Goal: Task Accomplishment & Management: Manage account settings

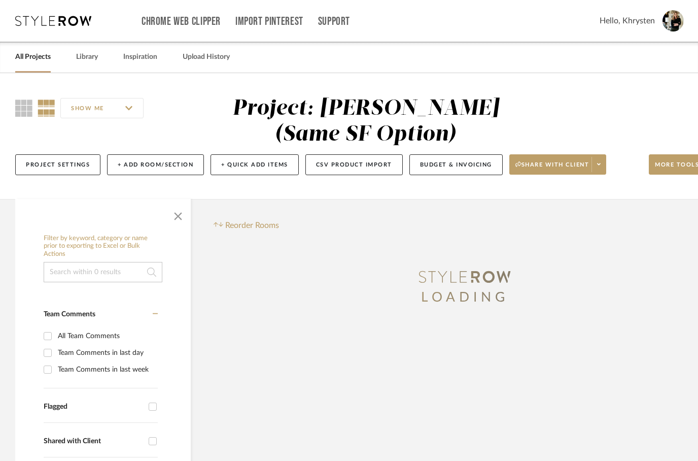
click at [30, 63] on link "All Projects" at bounding box center [33, 57] width 36 height 14
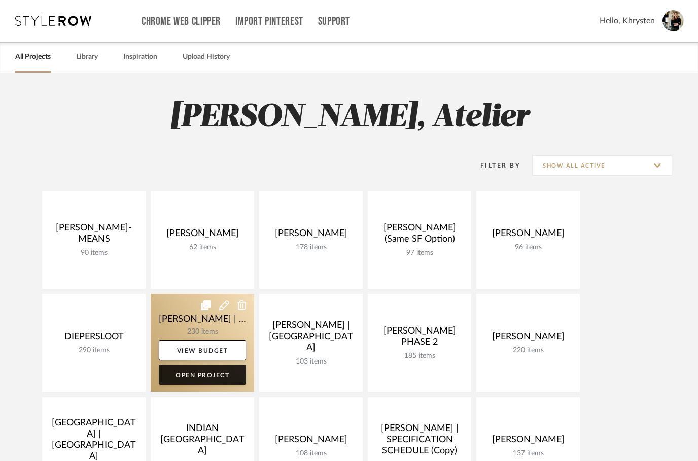
click at [201, 372] on link "Open Project" at bounding box center [202, 374] width 87 height 20
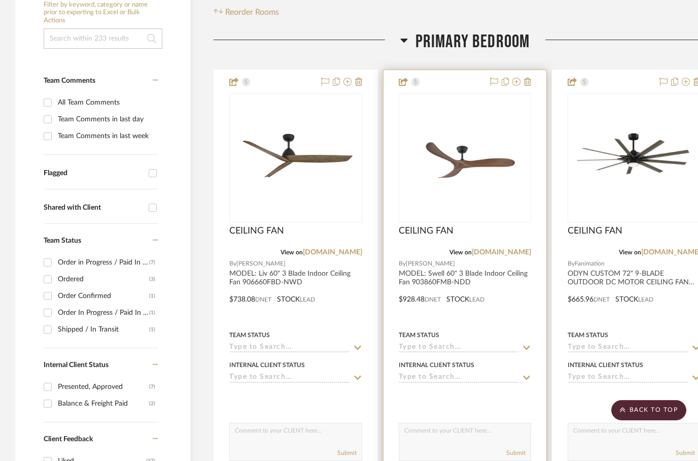
scroll to position [231, 0]
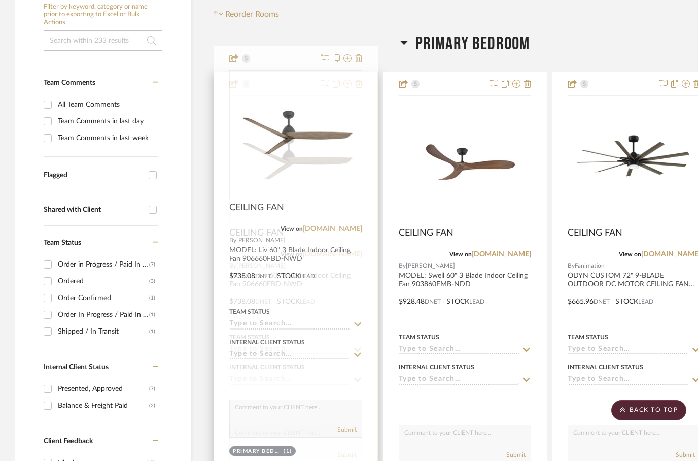
click at [249, 275] on div at bounding box center [295, 294] width 163 height 444
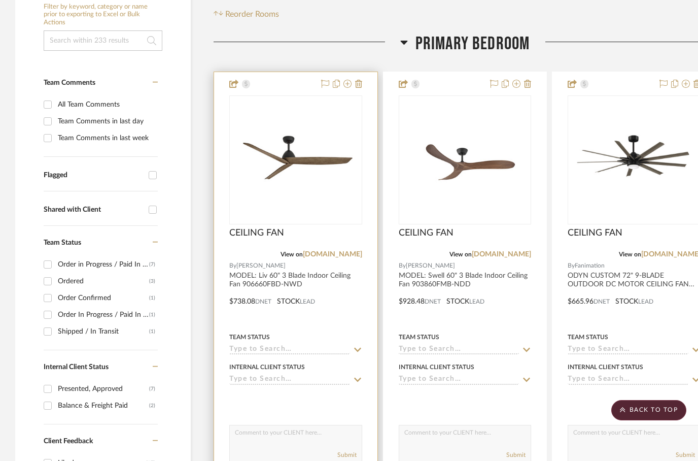
click at [274, 252] on div at bounding box center [295, 294] width 163 height 444
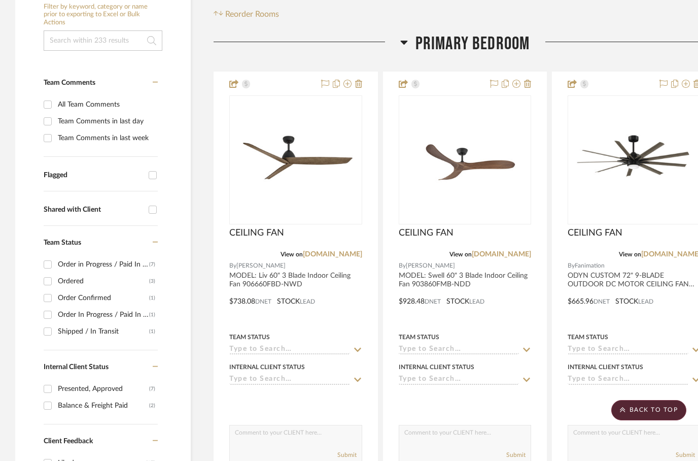
scroll to position [272, 0]
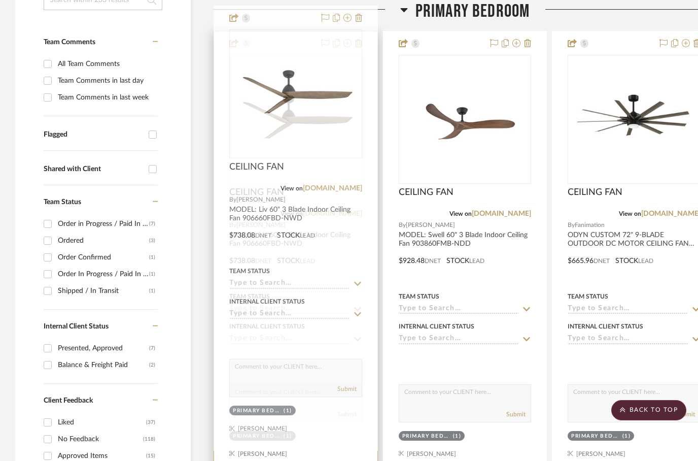
click at [298, 115] on img "0" at bounding box center [295, 118] width 131 height 117
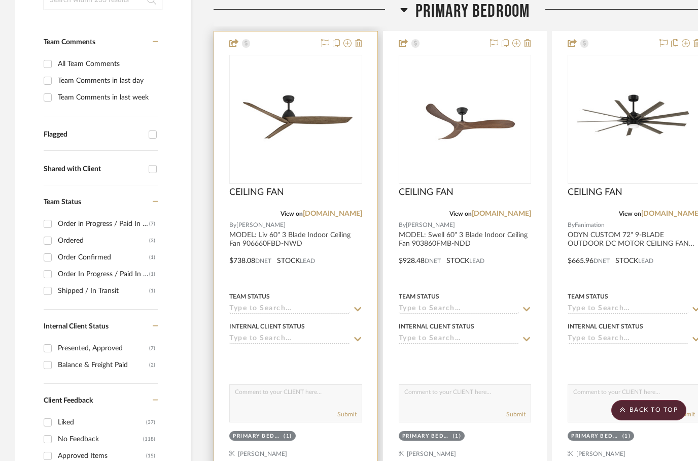
click at [294, 100] on img "0" at bounding box center [295, 118] width 131 height 117
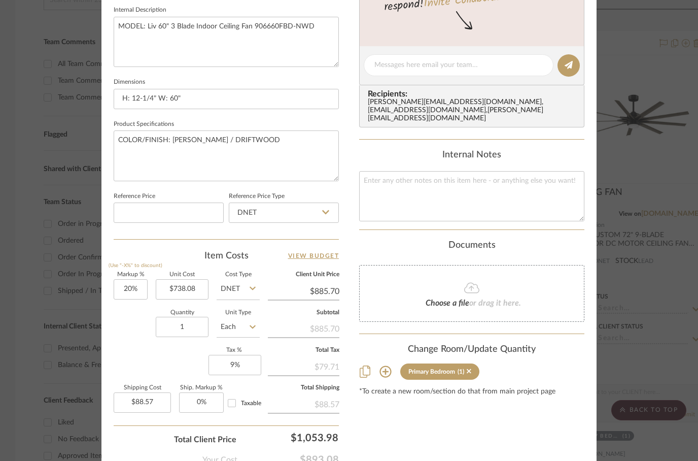
scroll to position [424, 0]
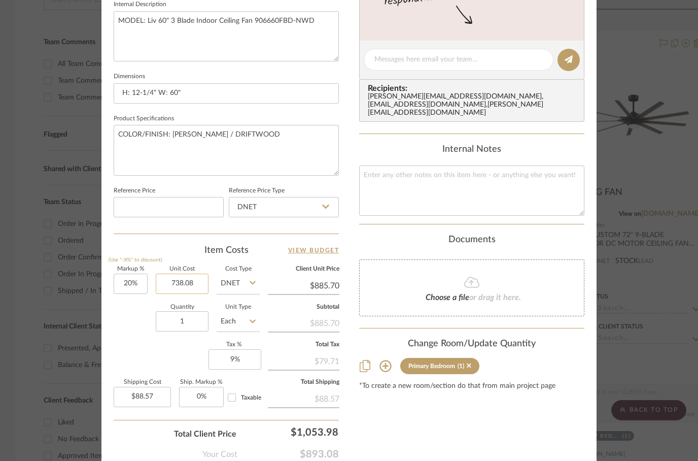
click at [191, 283] on input "738.08" at bounding box center [182, 283] width 53 height 20
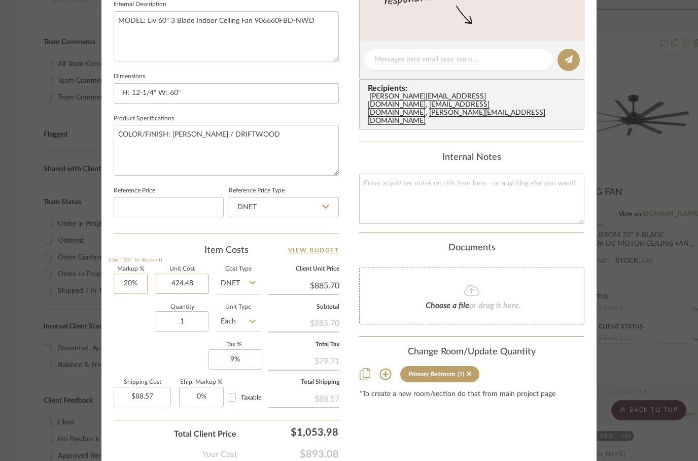
type input "424.48"
type input "20"
type input "$424.48"
click at [128, 278] on input "20" at bounding box center [131, 283] width 34 height 20
type input "$509.38"
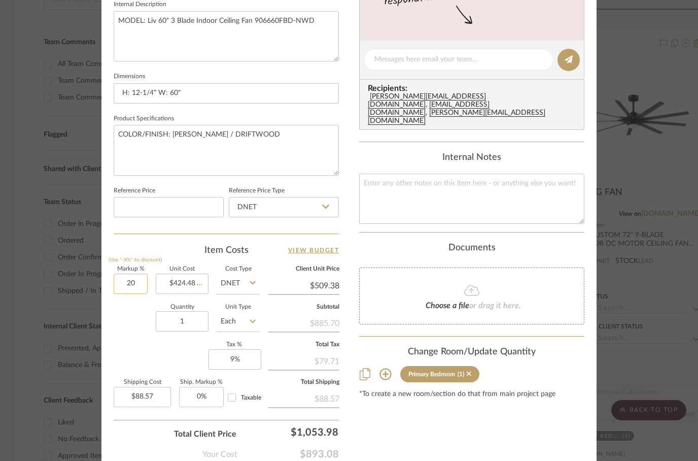
type input "$50.94"
type input "40%"
type input "424.48"
type input "$594.27"
type input "$59.43"
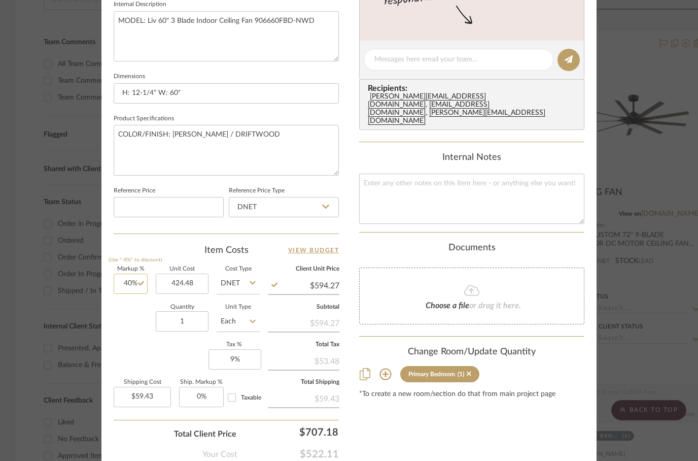
type input "40"
type input "$424.48"
click at [128, 280] on input "40" at bounding box center [131, 283] width 34 height 20
type input "60%"
type input "424.48"
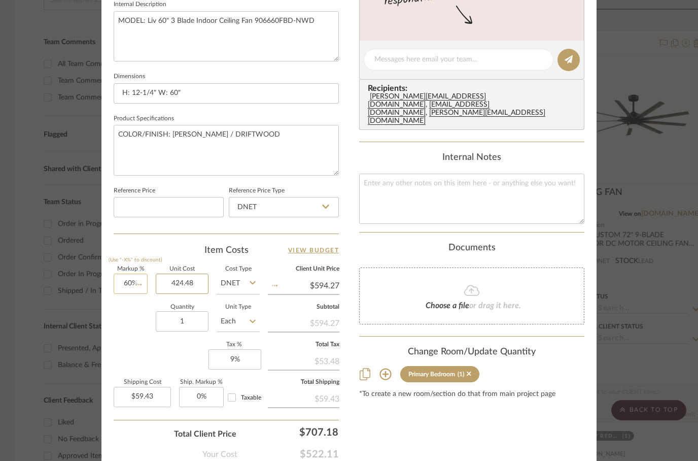
type input "$679.17"
type input "$67.92"
type input "$424.48"
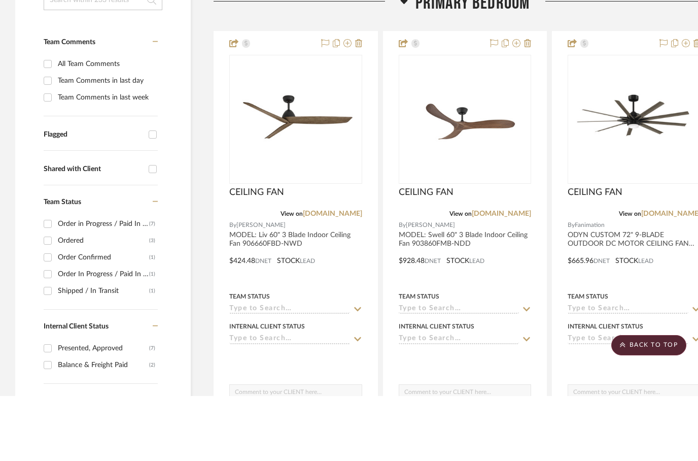
scroll to position [272, 0]
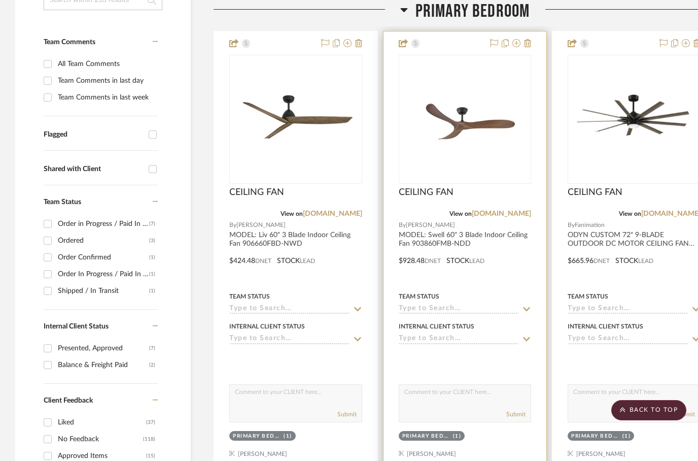
click at [441, 213] on div at bounding box center [465, 253] width 163 height 444
click at [458, 93] on img "0" at bounding box center [465, 119] width 131 height 86
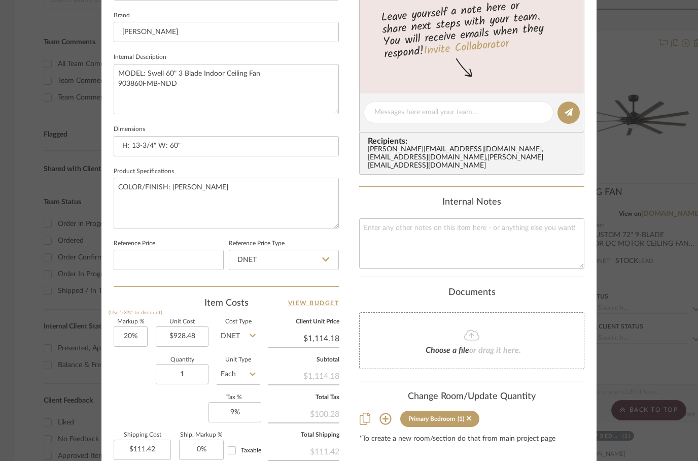
scroll to position [383, 0]
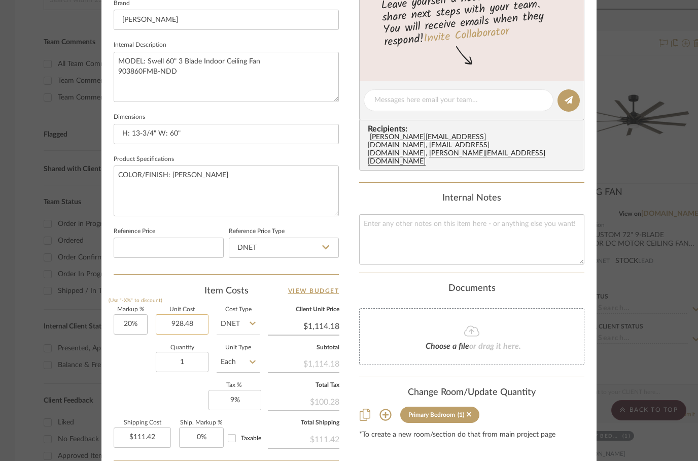
click at [186, 326] on input "928.48" at bounding box center [182, 324] width 53 height 20
type input "534.48"
type input "20"
type input "$534.48"
click at [128, 318] on input "20" at bounding box center [131, 324] width 34 height 20
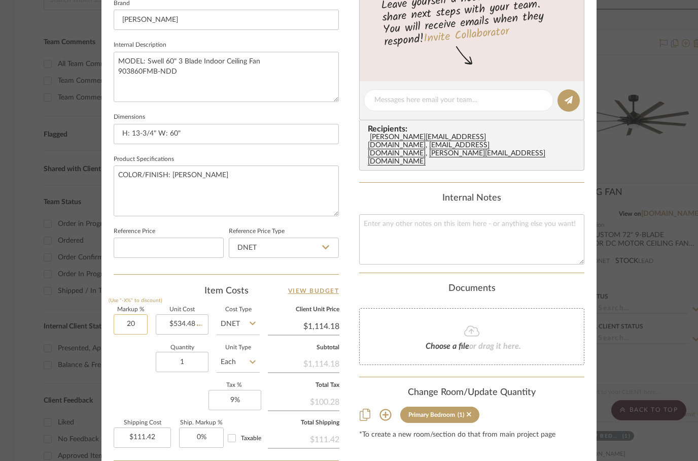
type input "$641.38"
type input "$64.14"
type input "60%"
type input "534.48"
type input "$855.17"
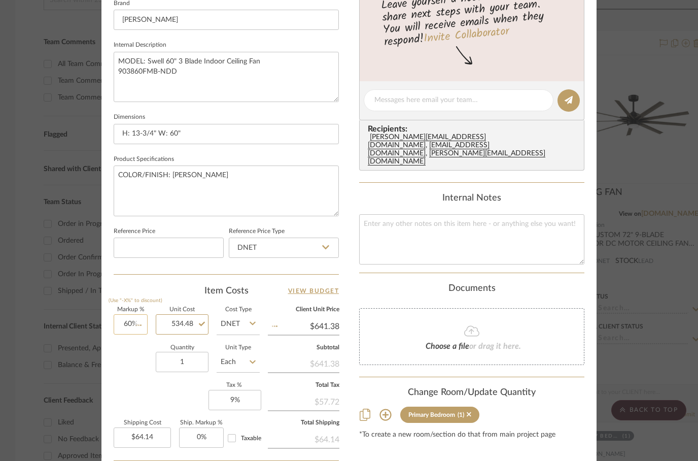
type input "$85.52"
type input "$534.48"
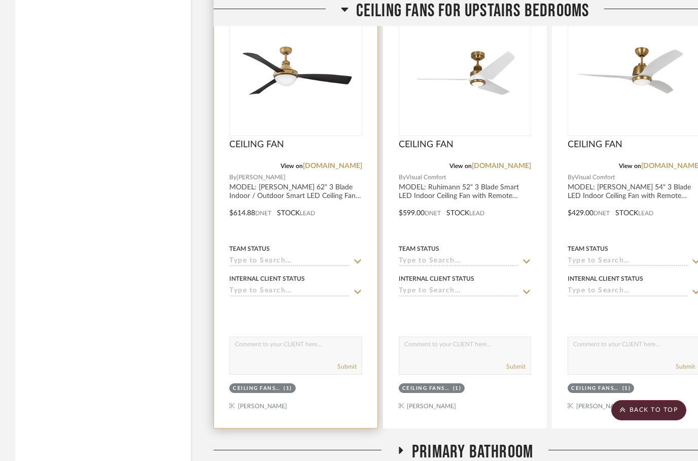
scroll to position [3784, 0]
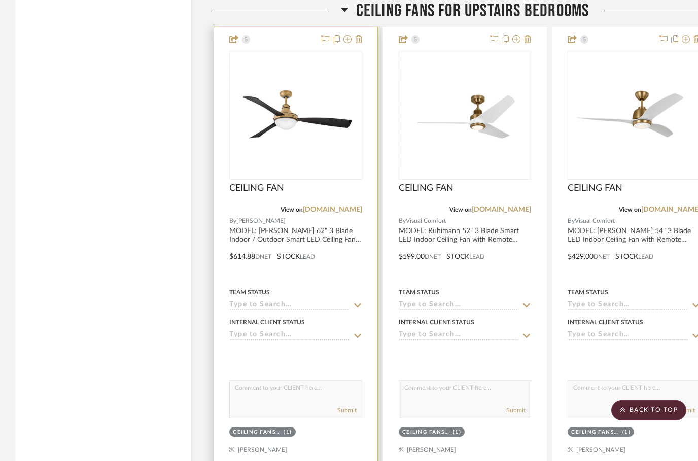
click at [295, 212] on div at bounding box center [295, 249] width 163 height 444
click at [284, 97] on img "0" at bounding box center [295, 114] width 131 height 115
click at [273, 97] on img "0" at bounding box center [295, 114] width 131 height 115
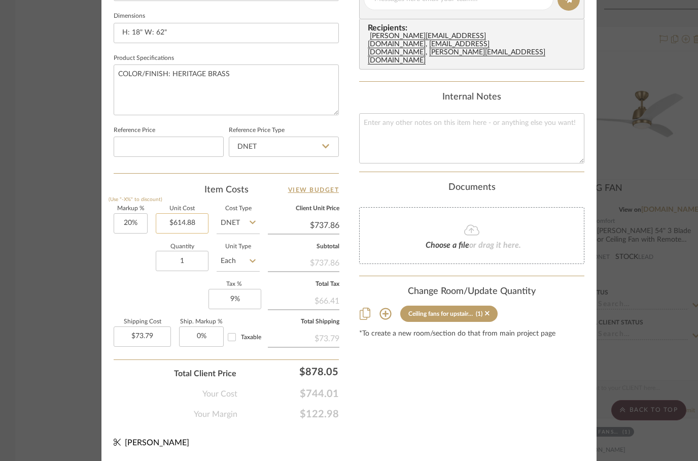
scroll to position [483, 0]
click at [179, 223] on input "614.88" at bounding box center [182, 224] width 53 height 20
type input "$353.92"
type input "737.86"
type input "$42.47"
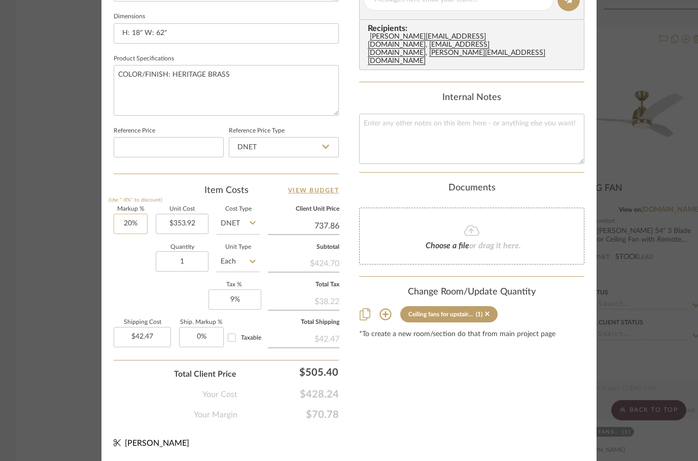
type input "20"
type input "$737.86"
click at [128, 220] on input "20" at bounding box center [131, 224] width 34 height 20
type input "60%"
type input "353.92"
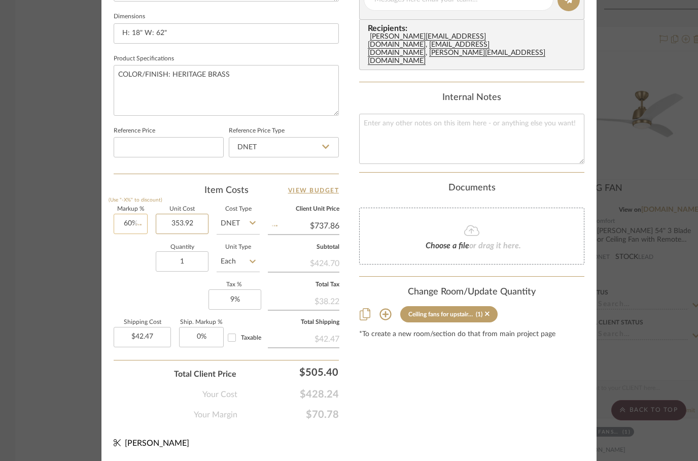
type input "$566.27"
type input "$56.63"
type input "$353.92"
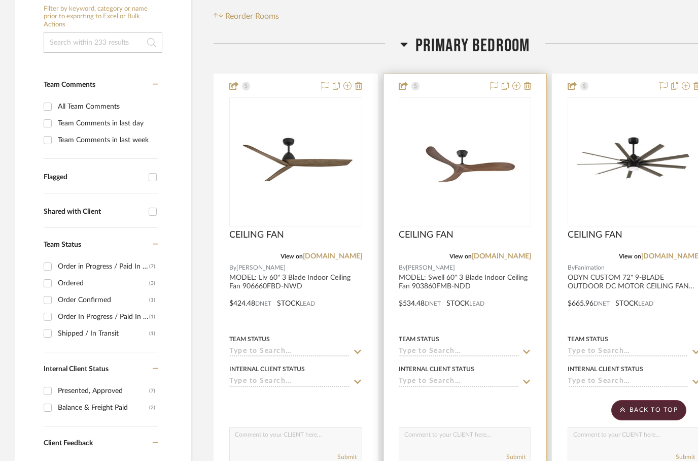
scroll to position [225, 0]
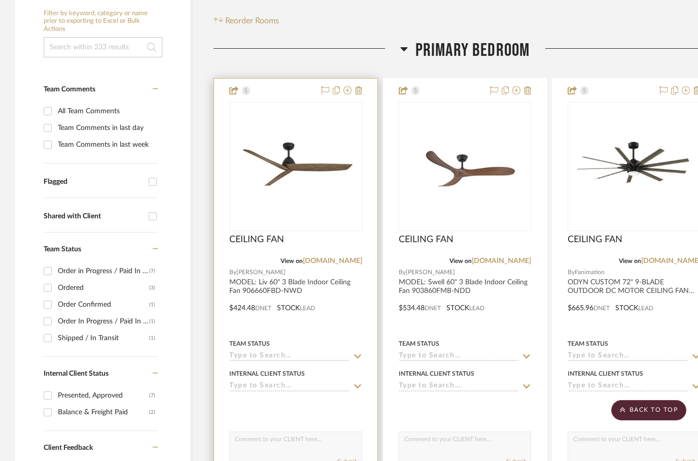
click at [219, 79] on div at bounding box center [295, 301] width 163 height 444
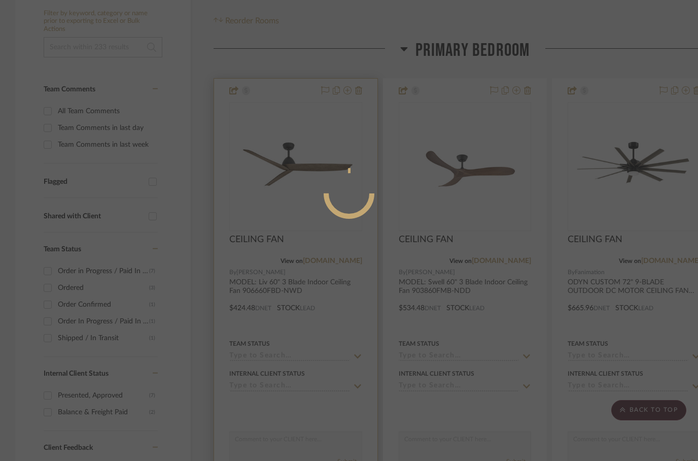
scroll to position [0, 0]
